Goal: Information Seeking & Learning: Learn about a topic

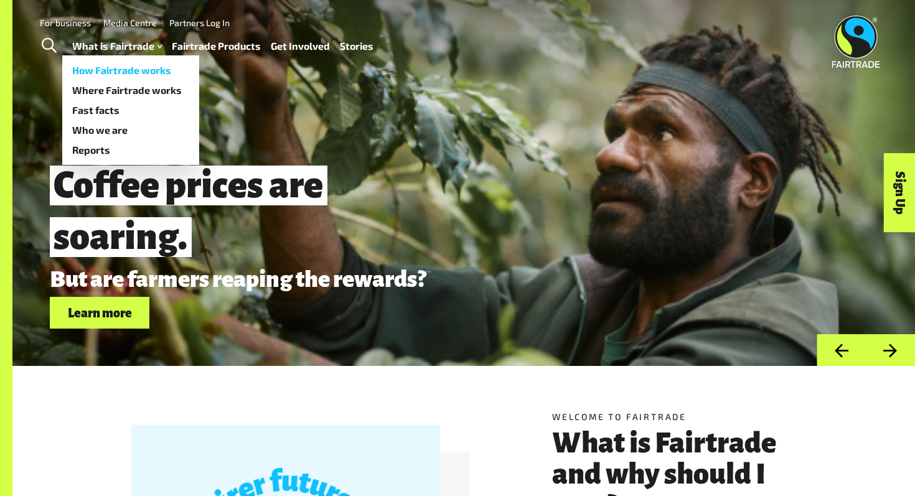
click at [103, 67] on link "How Fairtrade works" at bounding box center [130, 70] width 137 height 20
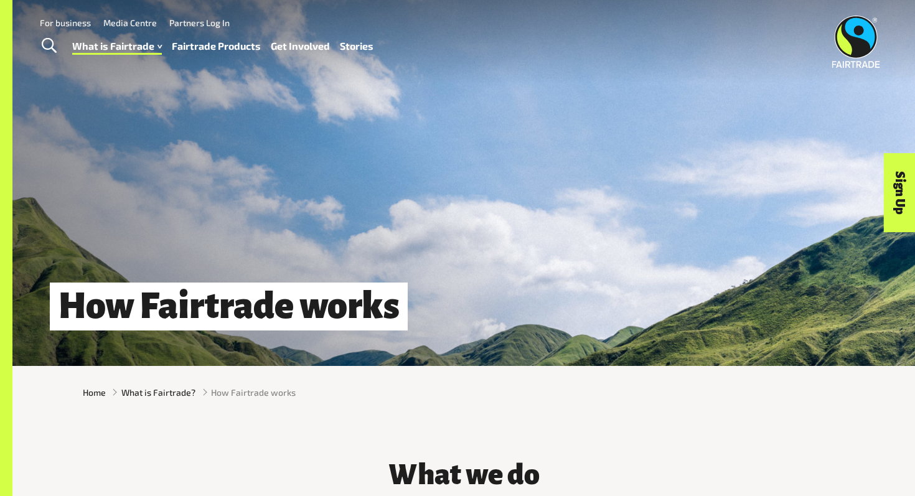
click at [221, 46] on link "Fairtrade Products" at bounding box center [216, 46] width 89 height 18
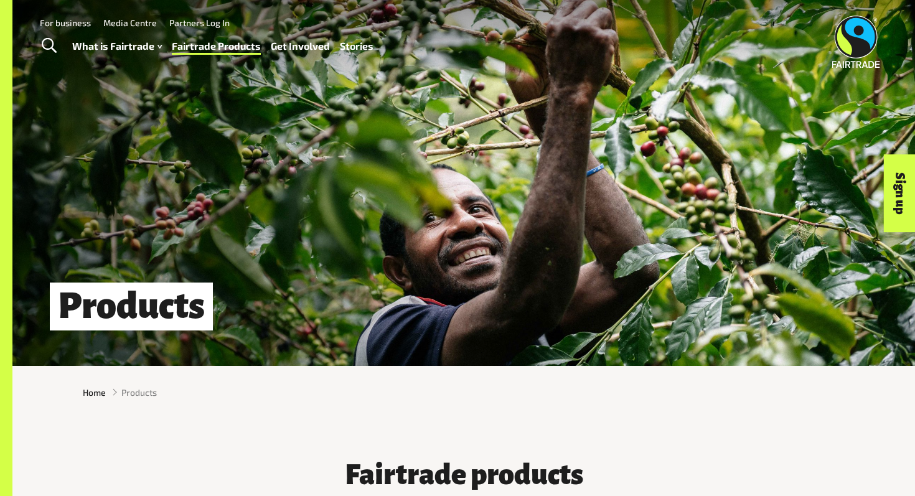
click at [359, 47] on link "Stories" at bounding box center [357, 46] width 34 height 18
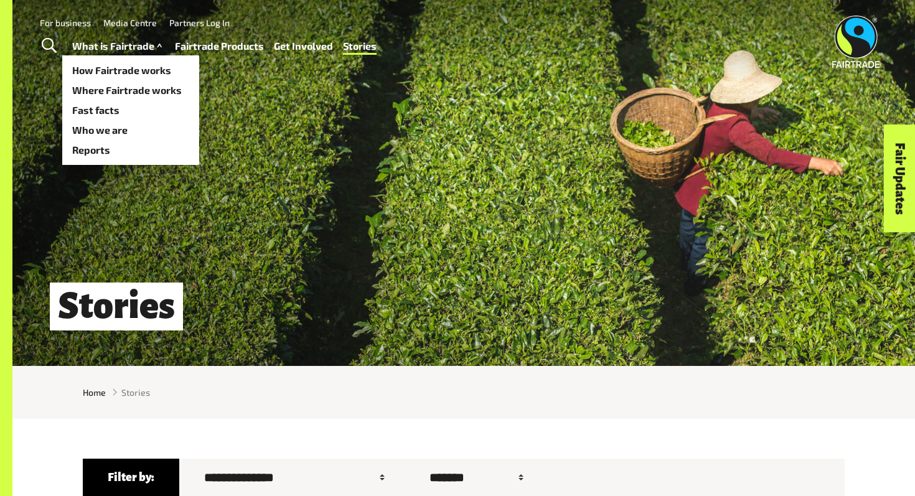
click at [118, 49] on link "What is Fairtrade" at bounding box center [118, 46] width 93 height 18
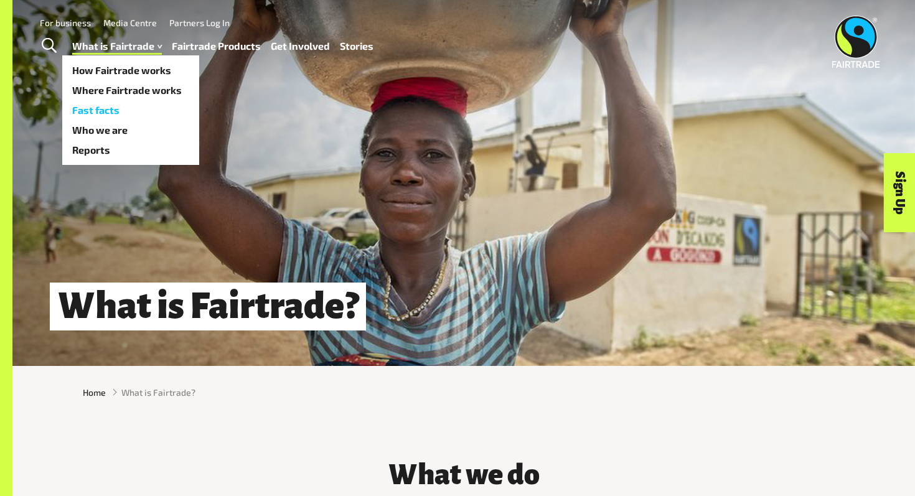
click at [113, 111] on link "Fast facts" at bounding box center [130, 110] width 137 height 20
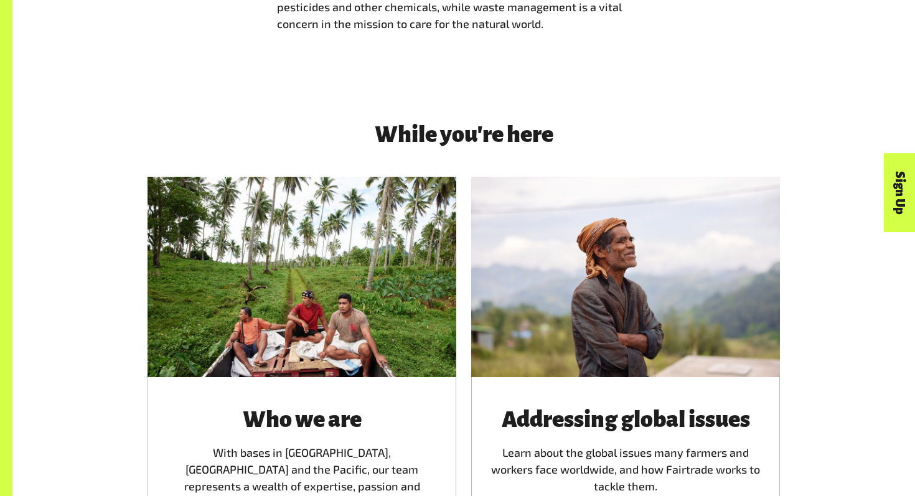
scroll to position [1706, 0]
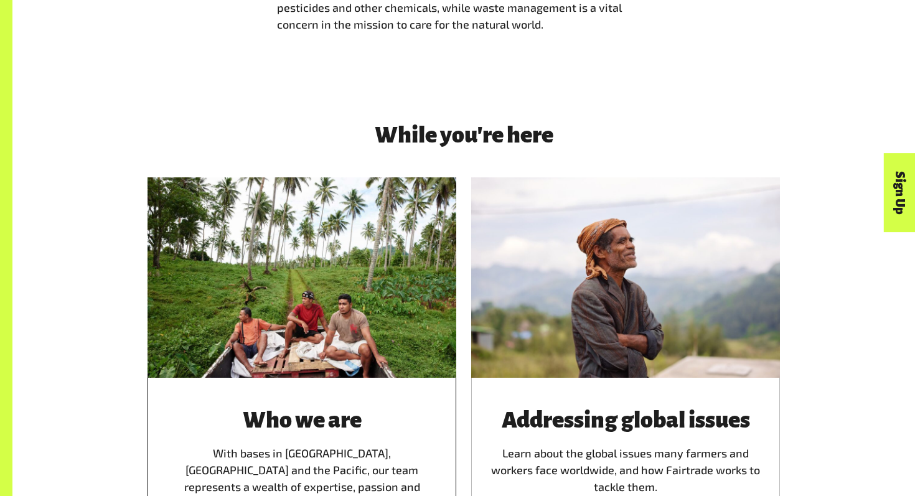
click at [297, 307] on div at bounding box center [302, 277] width 309 height 200
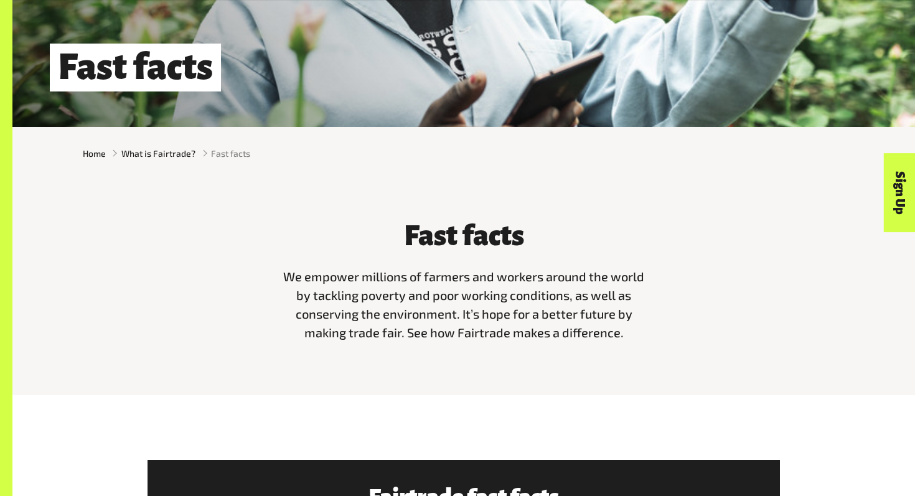
scroll to position [241, 0]
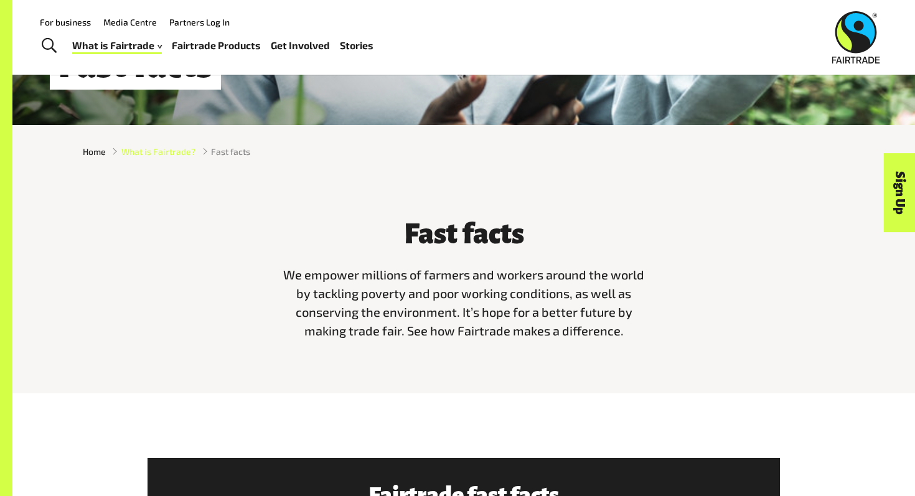
click at [149, 149] on span "What is Fairtrade?" at bounding box center [158, 151] width 74 height 13
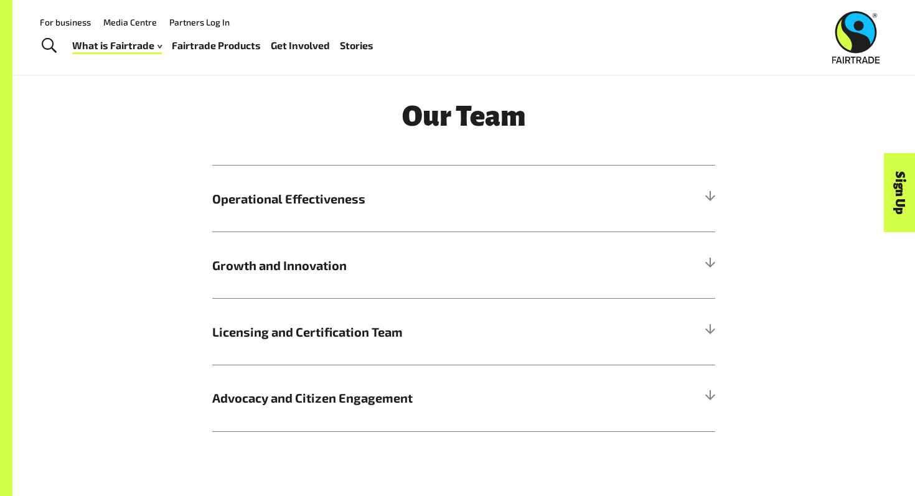
scroll to position [1394, 0]
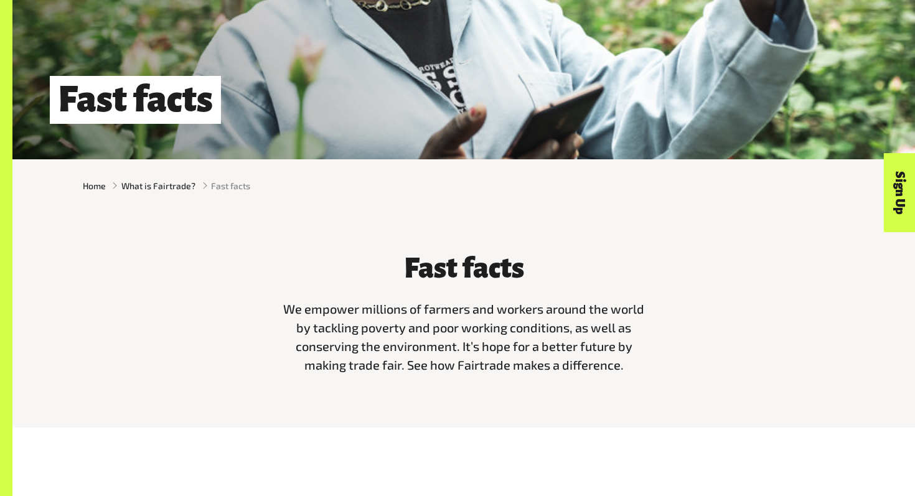
scroll to position [232, 0]
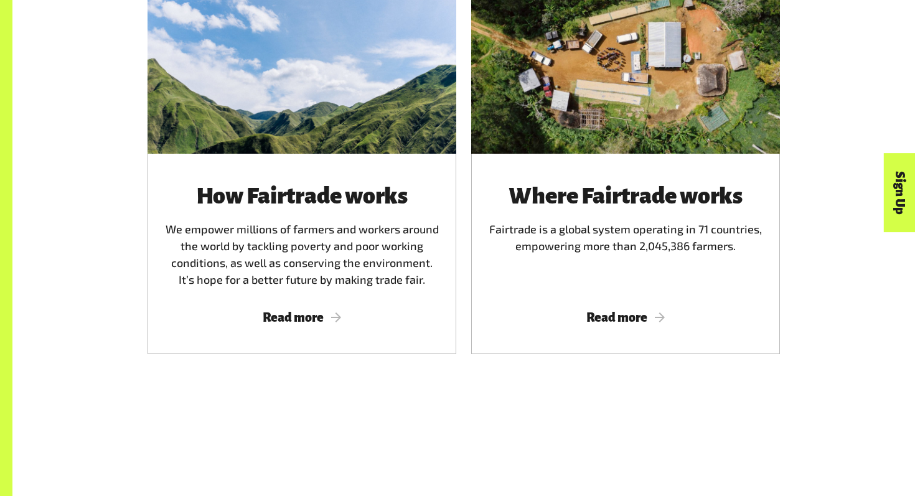
scroll to position [779, 0]
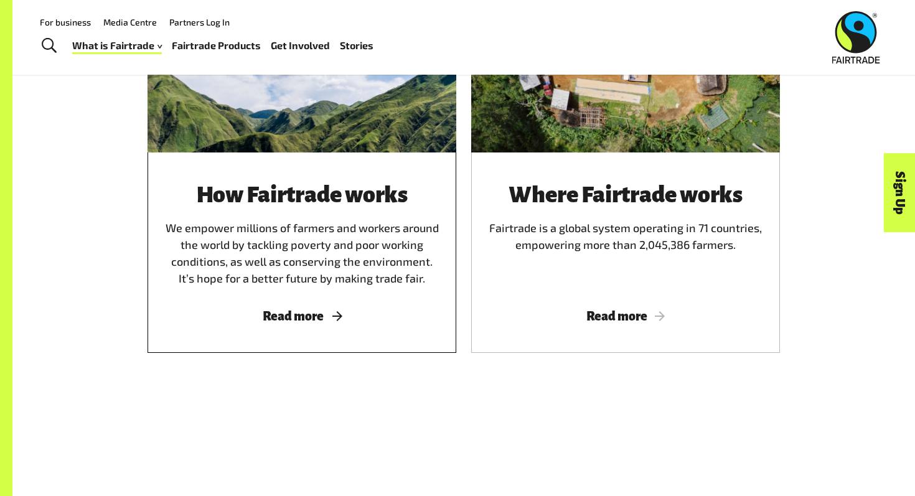
click at [240, 215] on div "How Fairtrade works We empower millions of farmers and workers around the world…" at bounding box center [301, 234] width 279 height 105
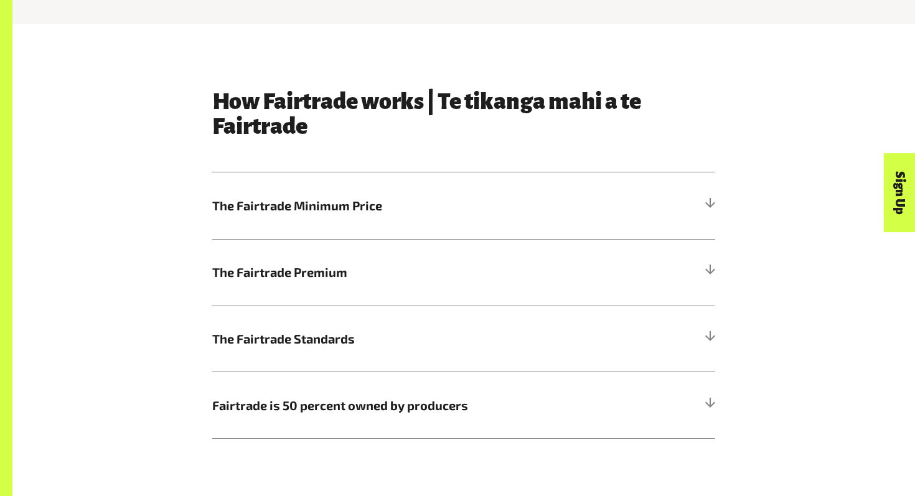
scroll to position [613, 0]
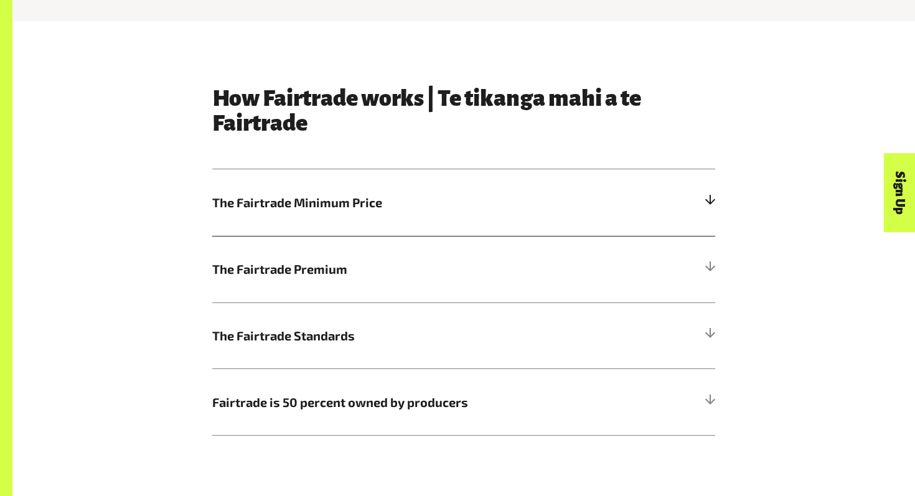
click at [695, 209] on h5 "The Fairtrade Minimum Price" at bounding box center [463, 202] width 503 height 67
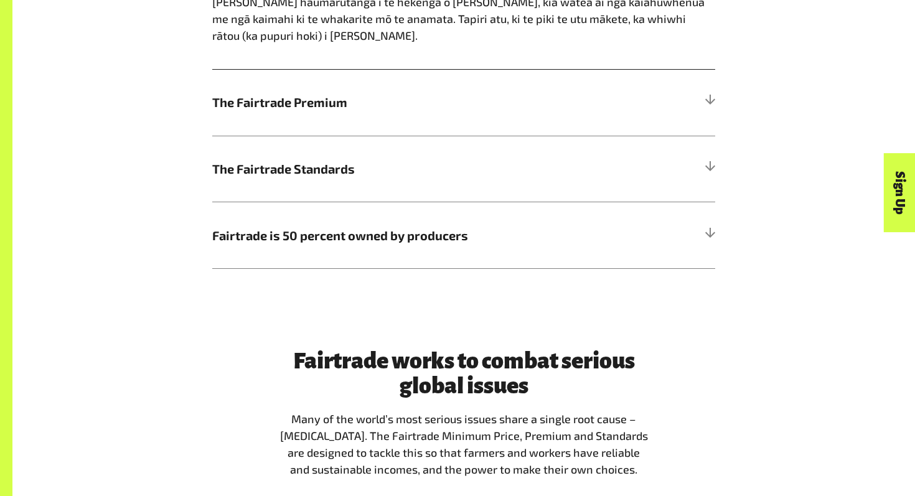
scroll to position [1070, 0]
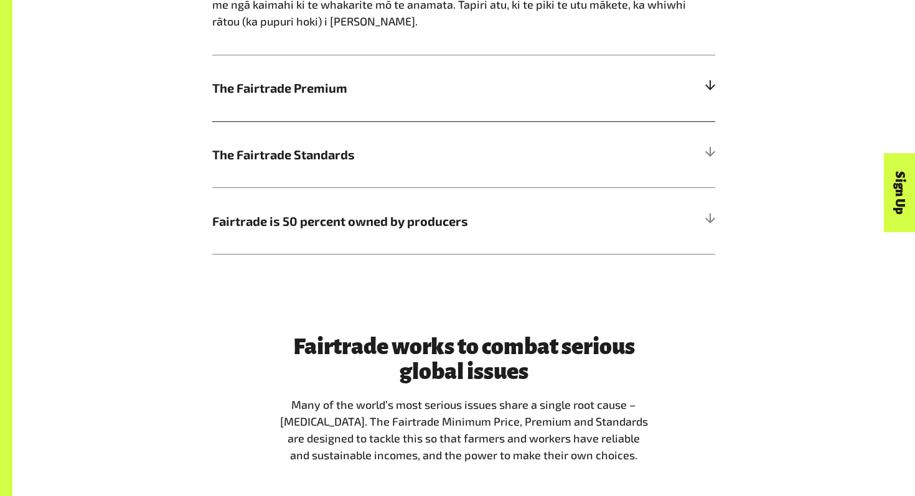
click at [510, 81] on h5 "The Fairtrade Premium" at bounding box center [463, 88] width 503 height 67
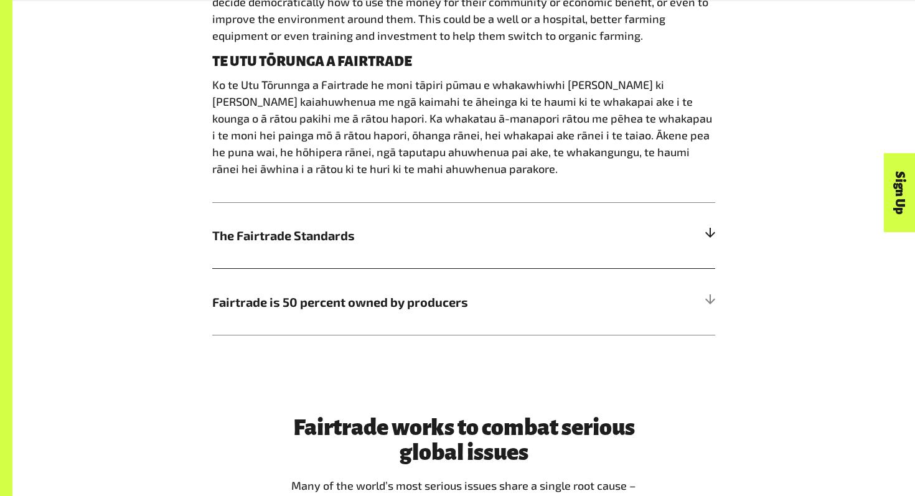
scroll to position [959, 0]
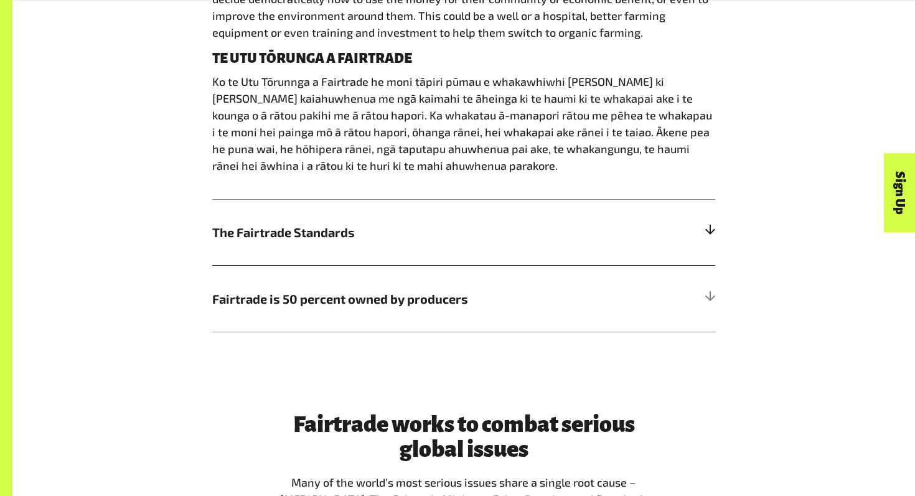
click at [406, 241] on span "The Fairtrade Standards" at bounding box center [400, 232] width 377 height 19
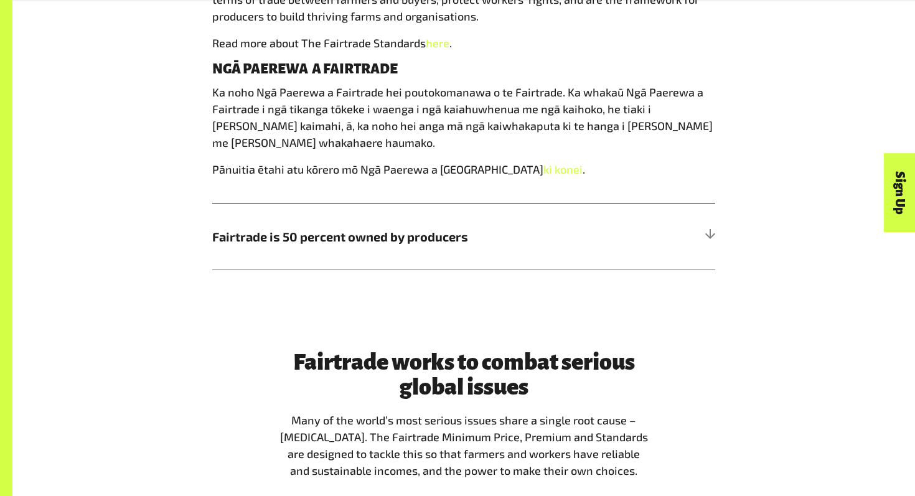
scroll to position [1011, 0]
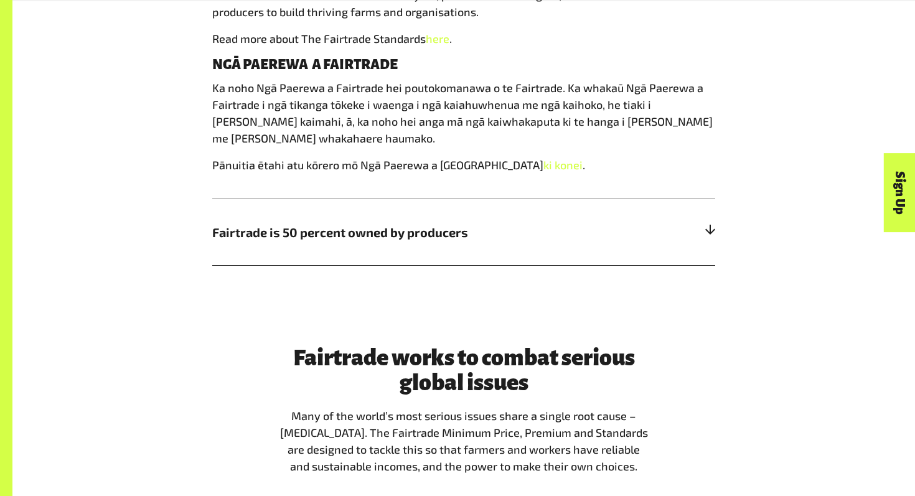
click at [547, 238] on span "Fairtrade is 50 percent owned by producers" at bounding box center [400, 232] width 377 height 19
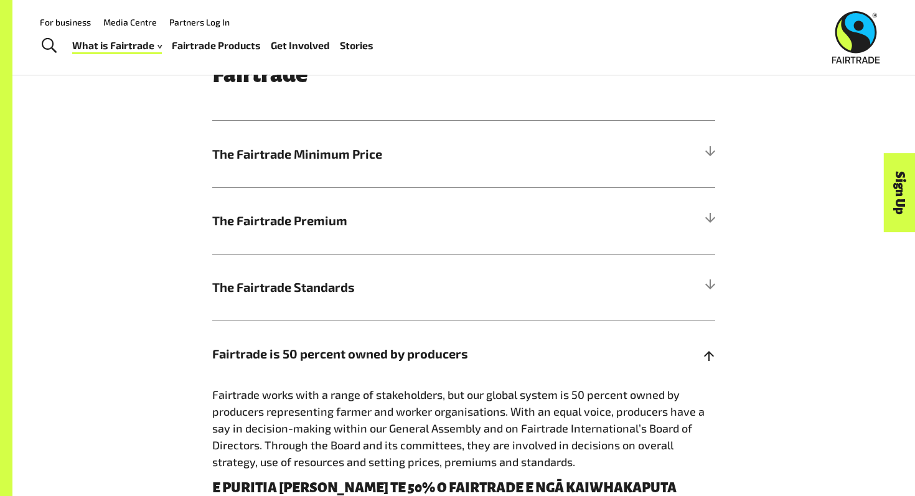
scroll to position [647, 0]
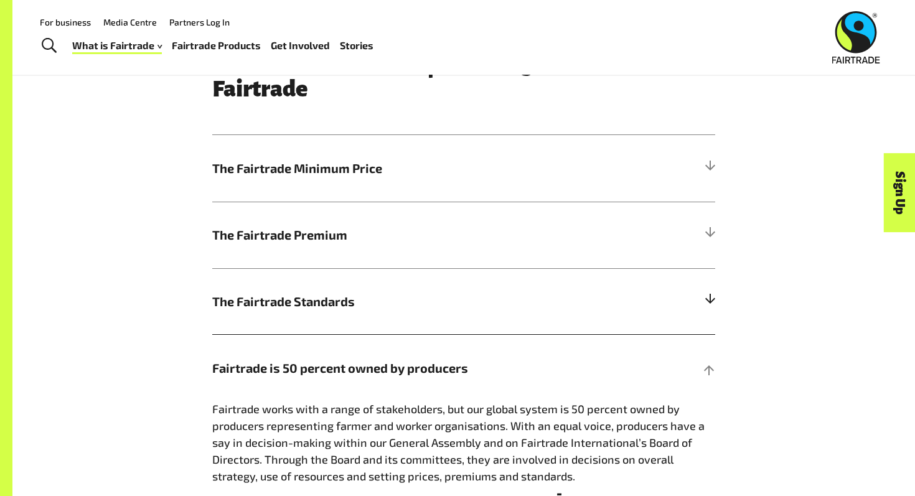
click at [541, 298] on span "The Fairtrade Standards" at bounding box center [400, 301] width 377 height 19
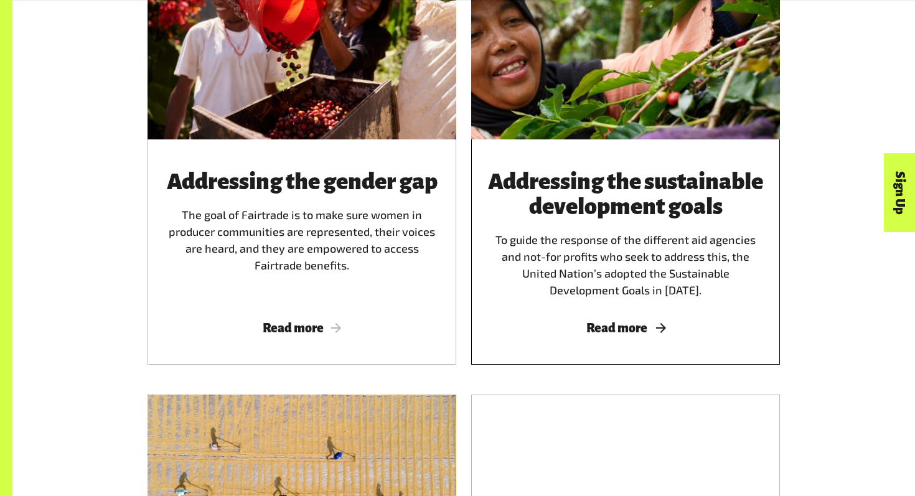
scroll to position [1651, 0]
